Goal: Task Accomplishment & Management: Complete application form

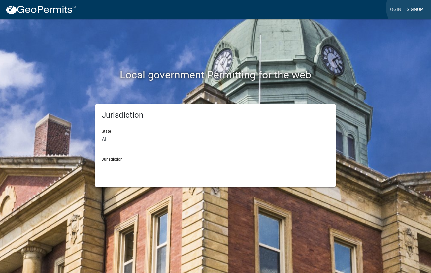
click at [413, 8] on link "Signup" at bounding box center [414, 9] width 22 height 13
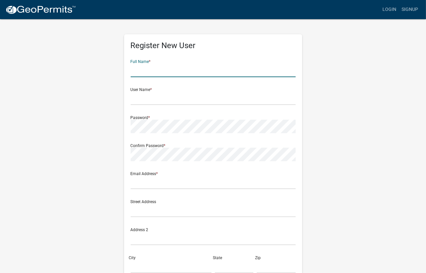
click at [201, 73] on input "text" at bounding box center [213, 71] width 165 height 14
type input "[PERSON_NAME] [PERSON_NAME]"
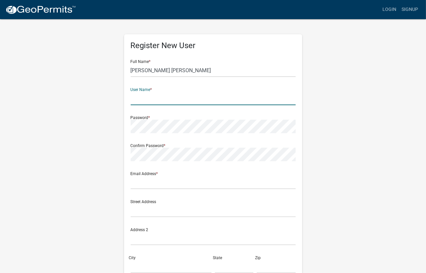
click at [160, 100] on input "text" at bounding box center [213, 99] width 165 height 14
type input "Last411"
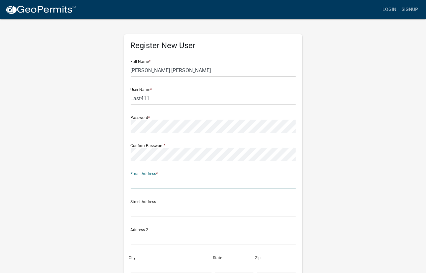
click at [141, 185] on input "text" at bounding box center [213, 183] width 165 height 14
type input "[EMAIL_ADDRESS][DOMAIN_NAME]"
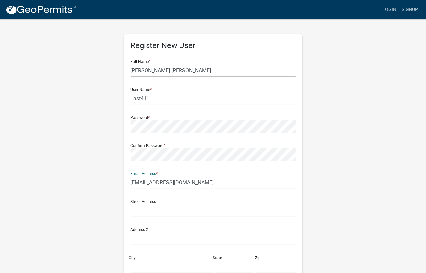
click at [211, 210] on input "text" at bounding box center [213, 211] width 165 height 14
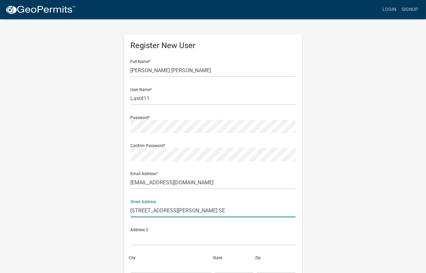
type input "[STREET_ADDRESS][PERSON_NAME] SE"
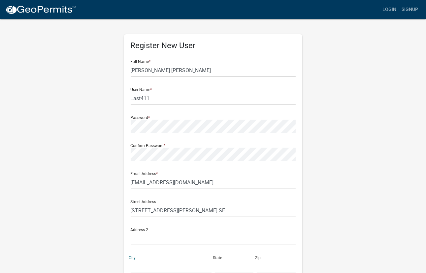
click at [163, 265] on input "City" at bounding box center [171, 267] width 81 height 14
type input "[GEOGRAPHIC_DATA]"
click at [218, 268] on input "text" at bounding box center [234, 267] width 39 height 14
type input "[US_STATE]"
click at [264, 268] on input "text" at bounding box center [275, 267] width 39 height 14
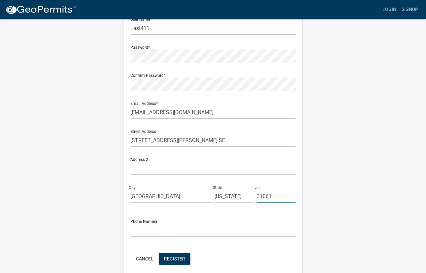
scroll to position [98, 0]
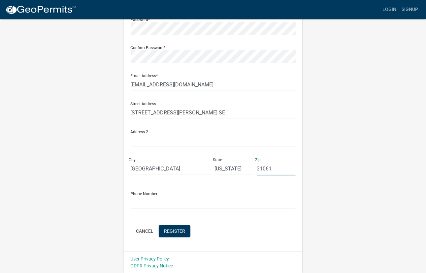
type input "31061"
click at [210, 203] on input "text" at bounding box center [213, 203] width 165 height 14
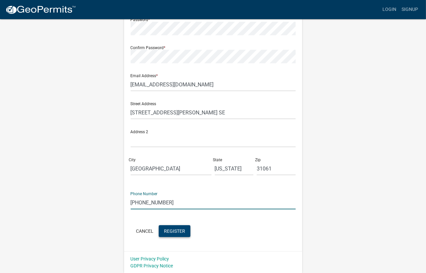
type input "[PHONE_NUMBER]"
click at [176, 232] on span "Register" at bounding box center [174, 230] width 21 height 5
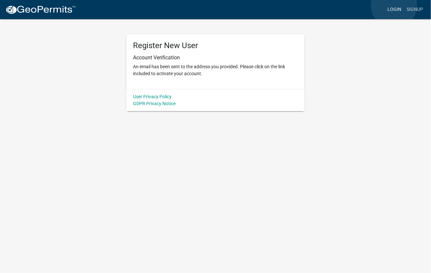
click at [394, 6] on link "Login" at bounding box center [393, 9] width 19 height 13
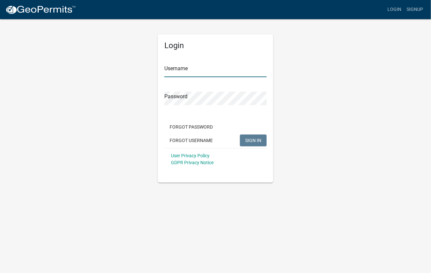
type input "Last411"
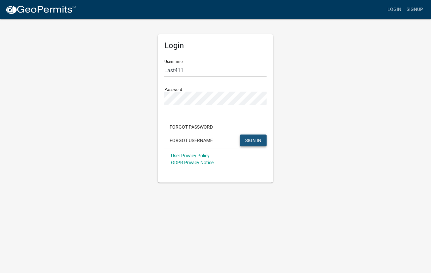
click at [249, 139] on span "SIGN IN" at bounding box center [253, 139] width 16 height 5
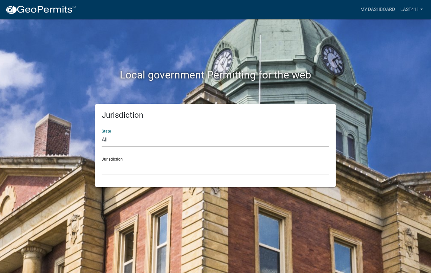
click at [109, 140] on select "All [US_STATE] [US_STATE] [US_STATE] [US_STATE] [US_STATE] [US_STATE] [US_STATE…" at bounding box center [215, 140] width 227 height 14
select select "[US_STATE]"
click at [102, 133] on select "All [US_STATE] [US_STATE] [US_STATE] [US_STATE] [US_STATE] [US_STATE] [US_STATE…" at bounding box center [215, 140] width 227 height 14
click at [122, 162] on select "[GEOGRAPHIC_DATA], [US_STATE][PERSON_NAME][GEOGRAPHIC_DATA], [US_STATE][PERSON_…" at bounding box center [215, 168] width 227 height 14
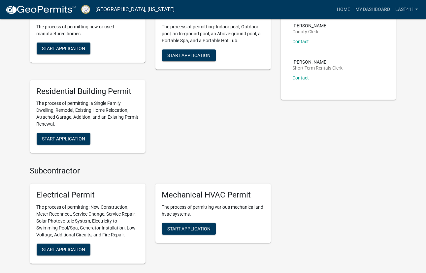
scroll to position [198, 0]
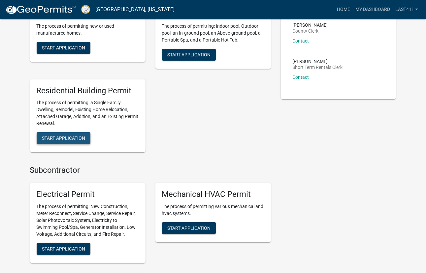
click at [75, 137] on span "Start Application" at bounding box center [63, 137] width 43 height 5
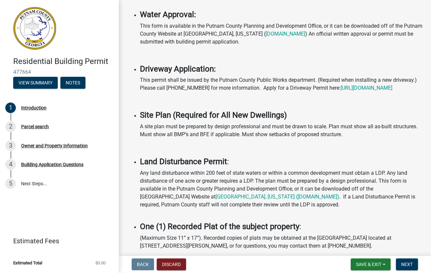
scroll to position [303, 0]
